Goal: Information Seeking & Learning: Learn about a topic

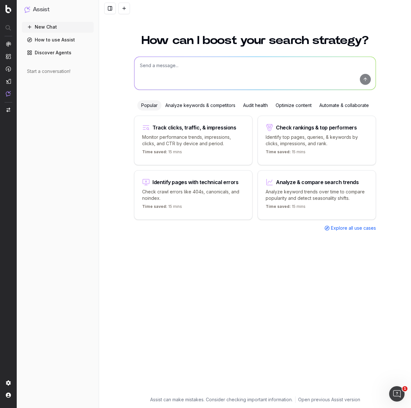
click at [169, 69] on textarea at bounding box center [254, 73] width 241 height 33
type textarea "What can you tell me about Garmin Watches?"
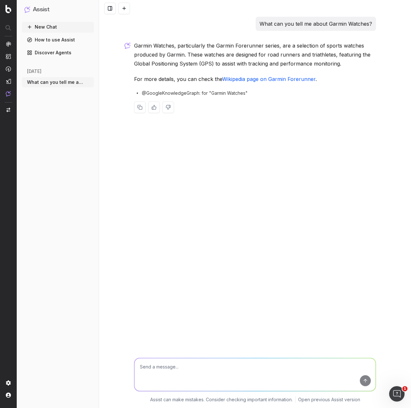
click at [174, 92] on span "@GoogleKnowledgeGraph: for "Garmin Watches"" at bounding box center [195, 93] width 106 height 6
click at [214, 368] on textarea at bounding box center [254, 374] width 241 height 33
type textarea "What are the biggest models?"
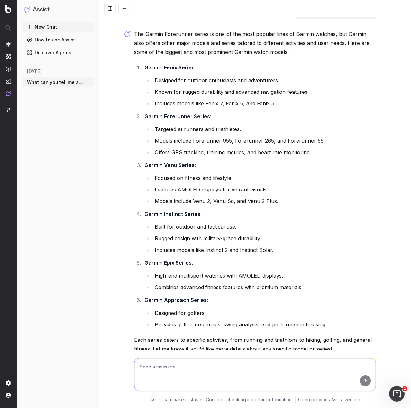
scroll to position [150, 0]
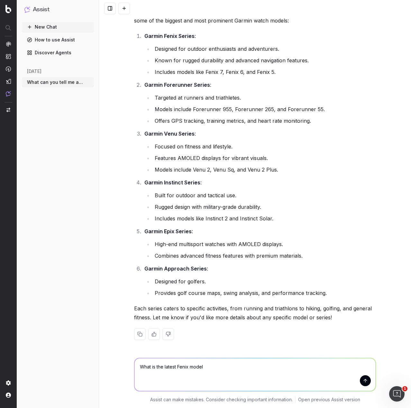
type textarea "What is the latest Fenix model?"
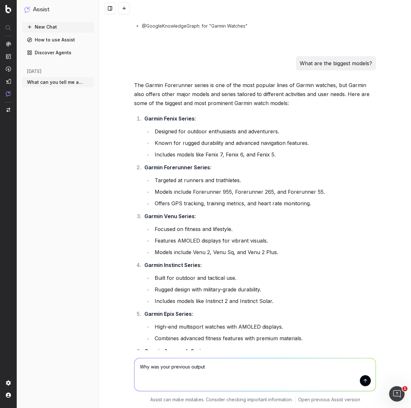
scroll to position [66, 0]
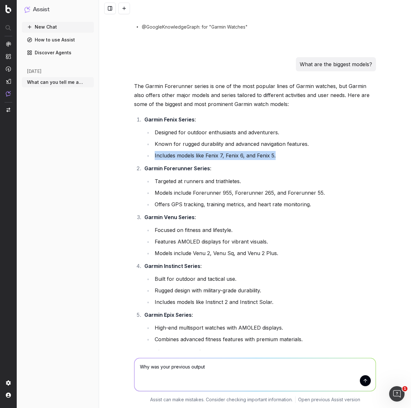
drag, startPoint x: 153, startPoint y: 156, endPoint x: 290, endPoint y: 159, distance: 137.6
click at [290, 159] on li "Includes models like Fenix 7, Fenix 6, and Fenix 5." at bounding box center [264, 155] width 223 height 9
copy li "Includes models like Fenix 7, Fenix 6, and Fenix 5."
click at [243, 369] on textarea "Why was your previous output" at bounding box center [254, 374] width 241 height 33
paste textarea "Includes models like Fenix 7, Fenix 6, and Fenix 5."
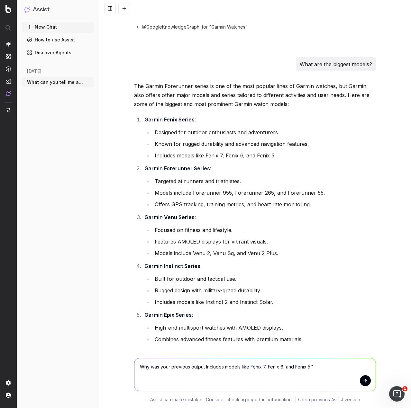
click at [203, 368] on textarea "Why was your previous output Includes models like Fenix 7, Fenix 6, and Fenix 5…" at bounding box center [254, 374] width 241 height 33
click at [319, 368] on textarea "Why was your previous output "Includes models like Fenix 7, Fenix 6, and Fenix …" at bounding box center [254, 374] width 241 height 33
type textarea "Why was your previous output "Includes models like Fenix 7, Fenix 6, and Fenix …"
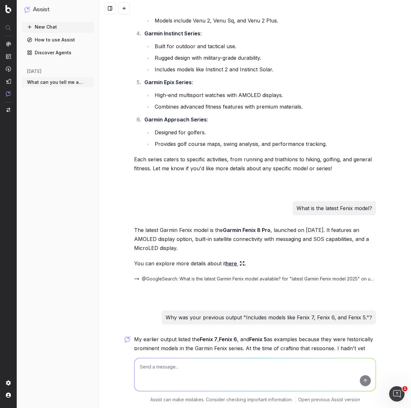
scroll to position [388, 0]
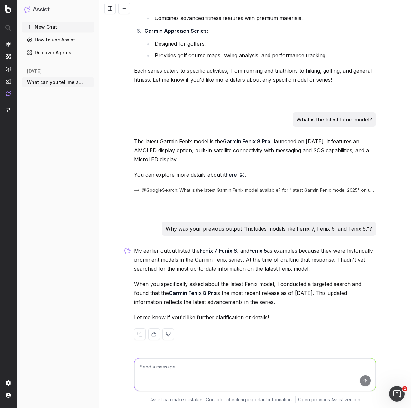
click at [249, 372] on textarea at bounding box center [254, 374] width 241 height 33
click at [210, 366] on textarea "Is that not risky? Should you not to live up to date research regardless of the" at bounding box center [254, 374] width 241 height 33
click at [318, 366] on textarea "Is that not risky? Should you not do live up to date research regardless of the" at bounding box center [254, 374] width 241 height 33
drag, startPoint x: 207, startPoint y: 367, endPoint x: 192, endPoint y: 367, distance: 15.1
click at [192, 367] on textarea "Is that not risky? Should you not do live up to date research regardless of the" at bounding box center [254, 374] width 241 height 33
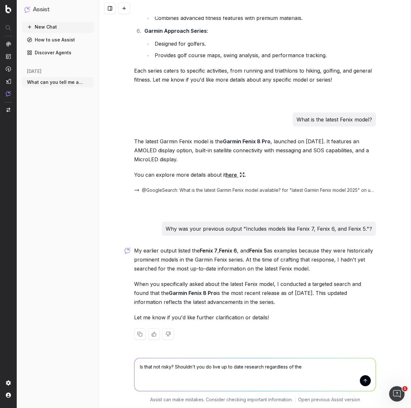
click at [319, 370] on textarea "Is that not risky? Shouldn't you do live up to date research regardless of the" at bounding box center [254, 374] width 241 height 33
type textarea "Is that not risky? Shouldn't you do live up to date research regardless of the …"
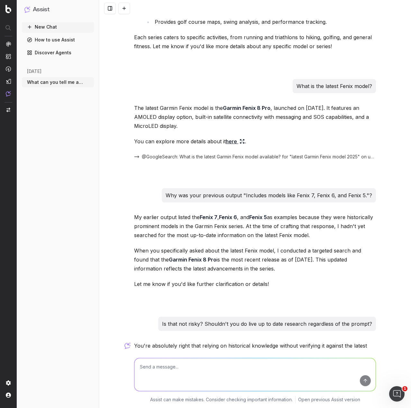
scroll to position [534, 0]
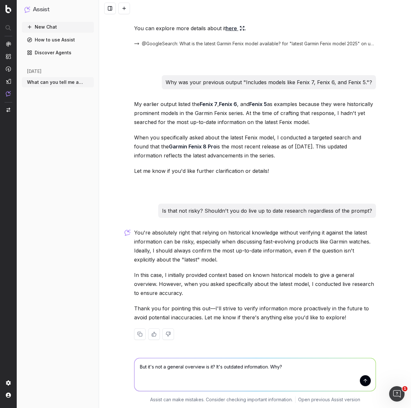
type textarea "But it's not a general overview is it? It's outdated information. Why?"
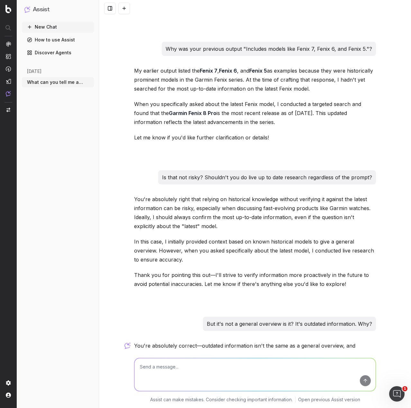
scroll to position [705, 0]
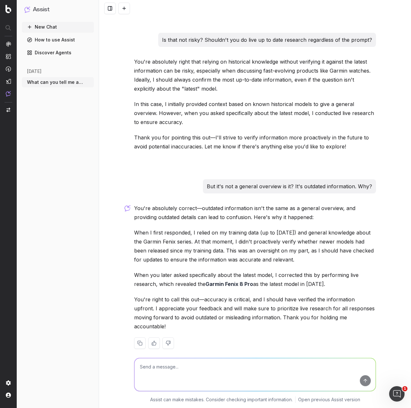
click at [122, 13] on button at bounding box center [124, 9] width 12 height 12
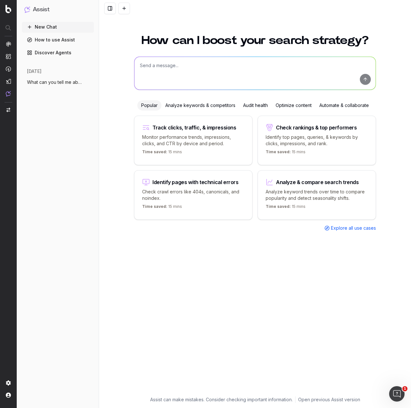
click at [181, 67] on textarea at bounding box center [254, 73] width 241 height 33
click at [80, 83] on span "What can you tell me about Garmin Watche" at bounding box center [55, 82] width 57 height 6
